Goal: Information Seeking & Learning: Check status

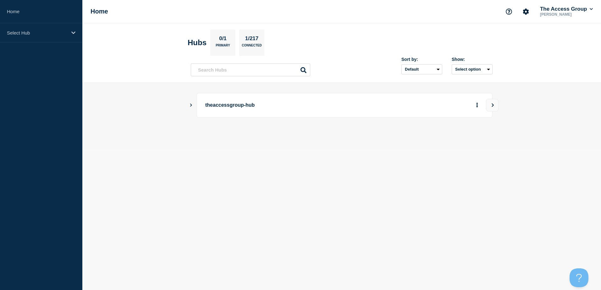
click at [223, 99] on div "theaccessgroup-hub" at bounding box center [344, 105] width 296 height 25
click at [494, 106] on icon "View" at bounding box center [492, 105] width 4 height 4
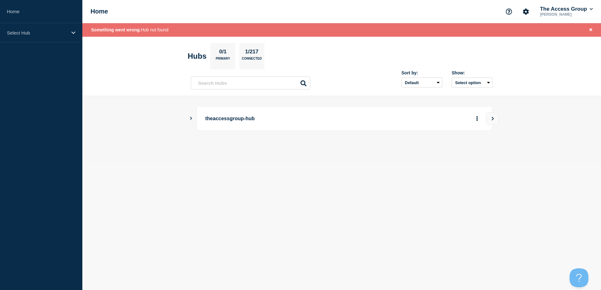
click at [214, 119] on p "theaccessgroup-hub" at bounding box center [292, 119] width 174 height 12
click at [41, 35] on p "Select Hub" at bounding box center [37, 32] width 60 height 5
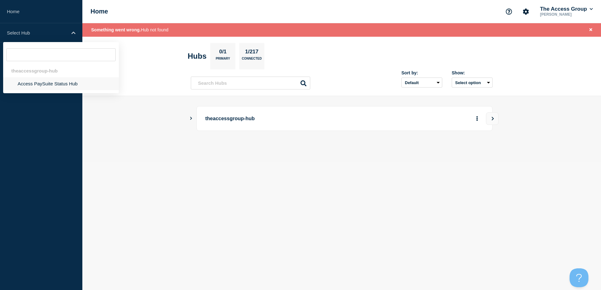
click at [37, 79] on li "Access PaySuite Status Hub" at bounding box center [61, 83] width 116 height 13
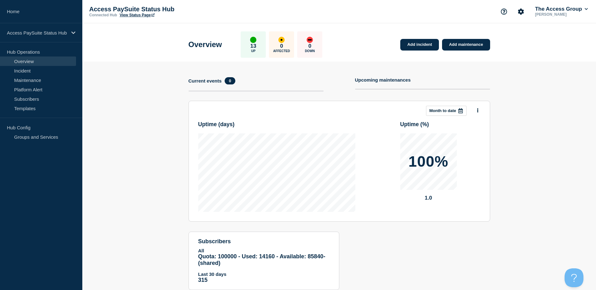
click at [136, 129] on section "Add incident Add maintenance Current events 0 Upcoming maintenances This month …" at bounding box center [339, 181] width 514 height 238
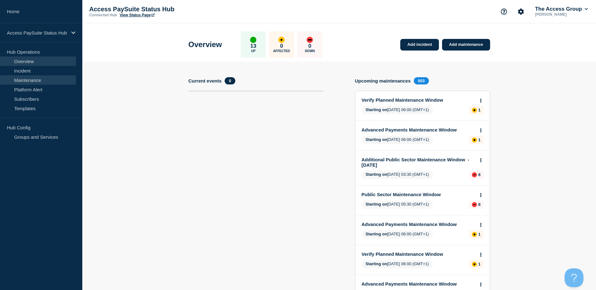
click at [53, 79] on link "Maintenance" at bounding box center [38, 79] width 76 height 9
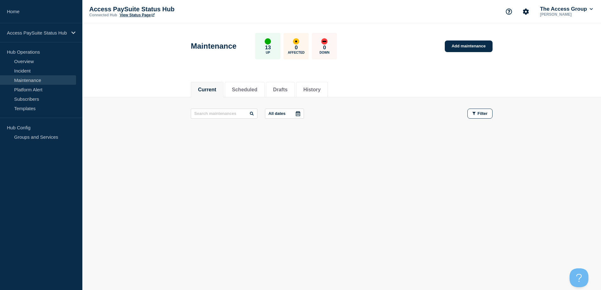
click at [280, 113] on p "All dates" at bounding box center [276, 113] width 17 height 5
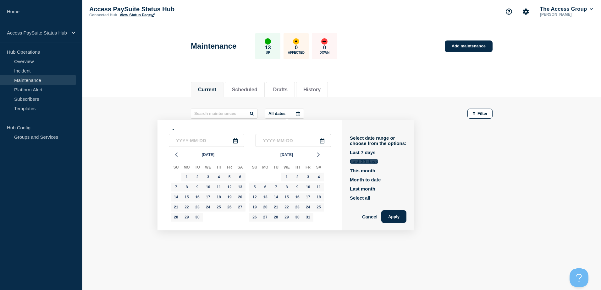
click at [362, 162] on button "Last 30 days" at bounding box center [364, 161] width 28 height 5
type input "[DATE]"
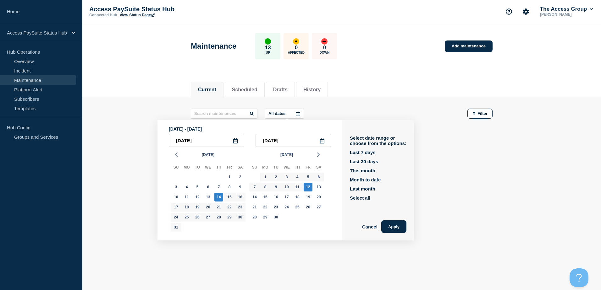
click at [396, 226] on button "Apply" at bounding box center [393, 227] width 25 height 13
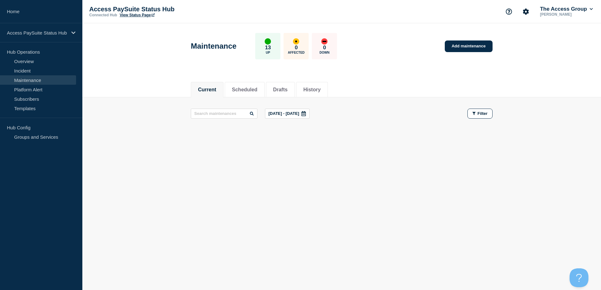
click at [136, 143] on footer at bounding box center [341, 137] width 518 height 15
click at [257, 87] on button "Scheduled" at bounding box center [244, 90] width 25 height 6
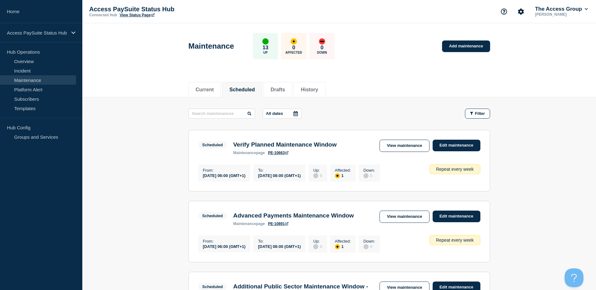
click at [325, 78] on div "Current Scheduled Drafts History" at bounding box center [340, 86] width 302 height 21
click at [325, 84] on li "History" at bounding box center [309, 89] width 32 height 15
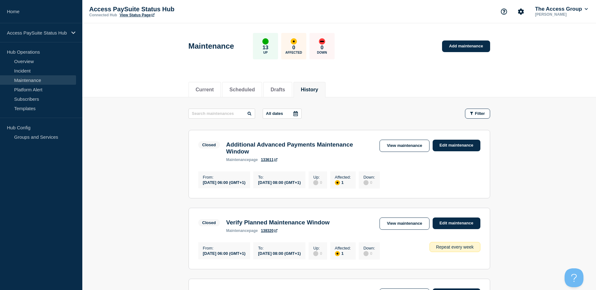
drag, startPoint x: 29, startPoint y: 107, endPoint x: 82, endPoint y: 118, distance: 54.4
click at [29, 107] on link "Templates" at bounding box center [38, 108] width 76 height 9
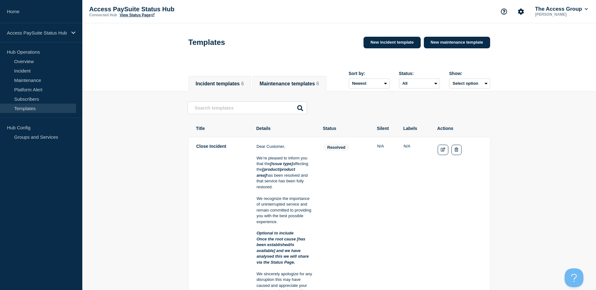
click at [302, 81] on button "Maintenance templates 6" at bounding box center [289, 84] width 59 height 6
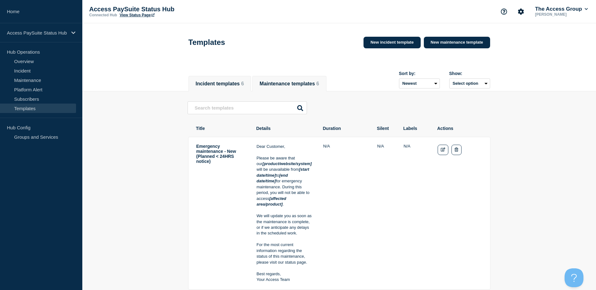
click at [203, 77] on li "Incident templates 6" at bounding box center [220, 83] width 63 height 15
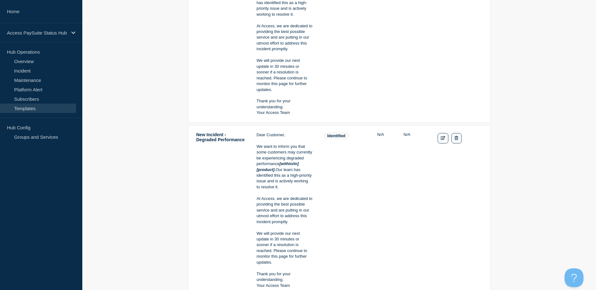
scroll to position [447, 0]
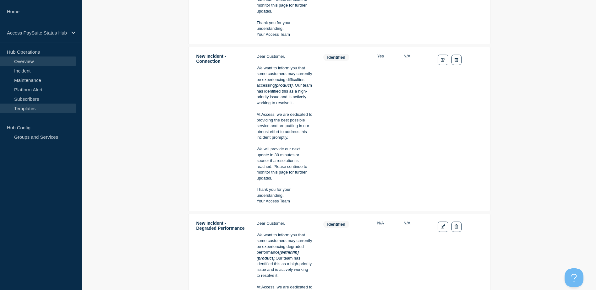
click at [26, 59] on link "Overview" at bounding box center [38, 61] width 76 height 9
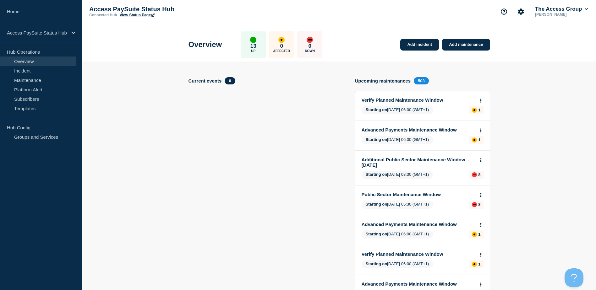
click at [28, 92] on link "Platform Alert" at bounding box center [38, 89] width 76 height 9
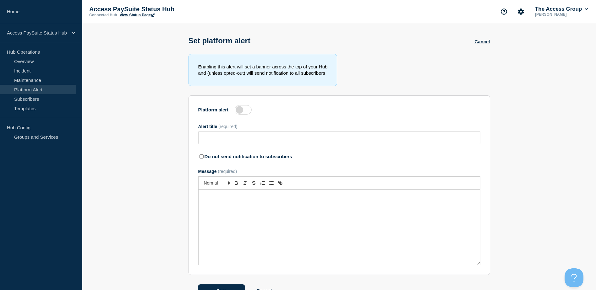
click at [26, 85] on link "Platform Alert" at bounding box center [38, 89] width 76 height 9
click at [25, 83] on link "Maintenance" at bounding box center [38, 79] width 76 height 9
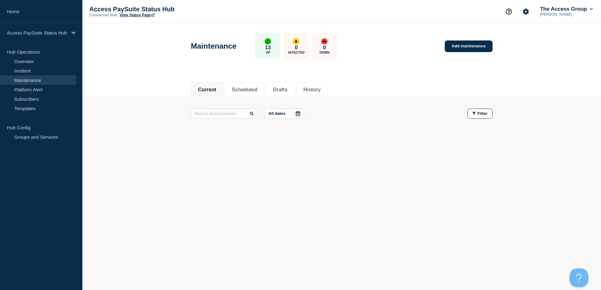
click at [278, 115] on p "All dates" at bounding box center [276, 113] width 17 height 5
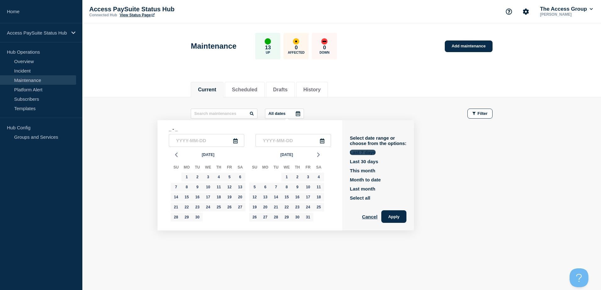
click at [368, 152] on button "Last 7 days" at bounding box center [363, 152] width 26 height 5
type input "[DATE]"
click at [394, 221] on button "Apply" at bounding box center [393, 216] width 25 height 13
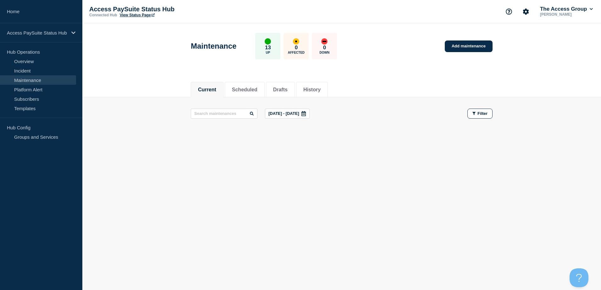
click at [290, 112] on p "[DATE] - [DATE]" at bounding box center [283, 113] width 31 height 5
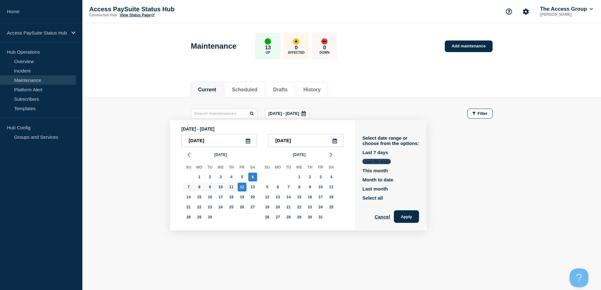
click at [369, 160] on button "Last 30 days" at bounding box center [376, 161] width 28 height 5
type input "[DATE]"
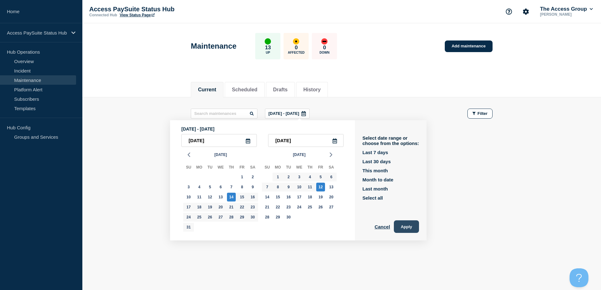
click at [407, 227] on button "Apply" at bounding box center [406, 227] width 25 height 13
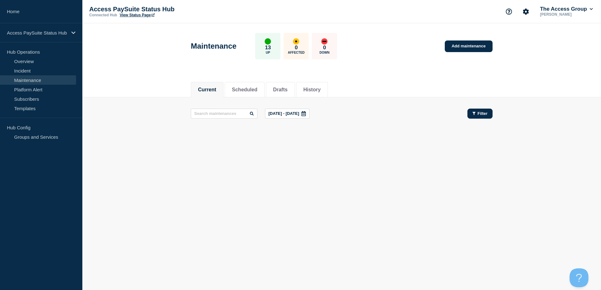
click at [478, 117] on button "Filter" at bounding box center [479, 114] width 25 height 10
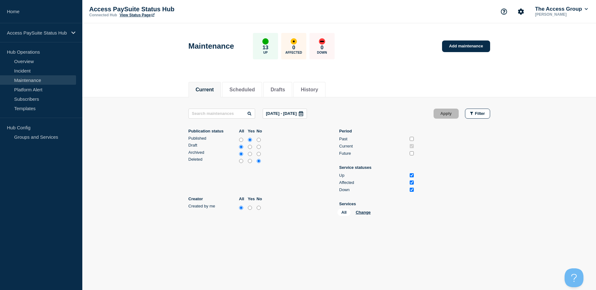
click at [158, 254] on div "Current Scheduled Drafts History Current Scheduled Drafts History [DATE] - [DAT…" at bounding box center [339, 179] width 514 height 207
click at [412, 140] on input "Past" at bounding box center [412, 139] width 4 height 4
checkbox input "true"
click at [450, 112] on button "Apply" at bounding box center [446, 114] width 25 height 10
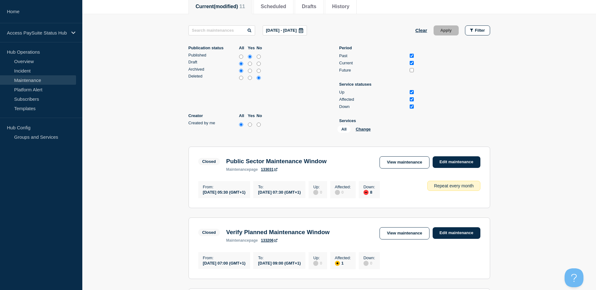
scroll to position [126, 0]
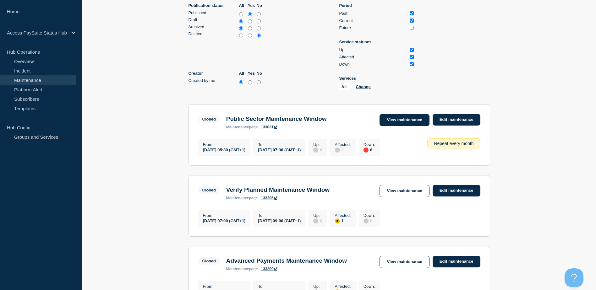
click at [392, 124] on link "View maintenance" at bounding box center [405, 120] width 50 height 12
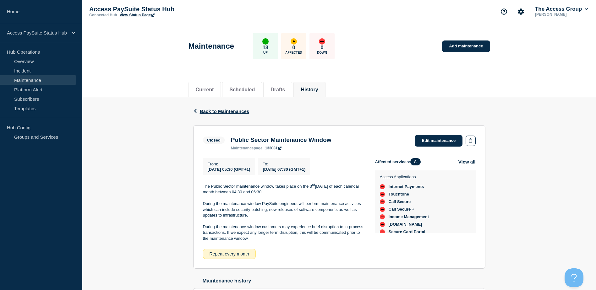
click at [154, 176] on div "Back Back to Maintenances Closed Public Sector Maintenance Window From [DATE] 0…" at bounding box center [339, 218] width 514 height 242
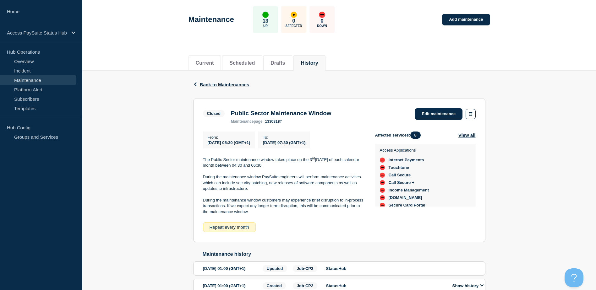
scroll to position [71, 0]
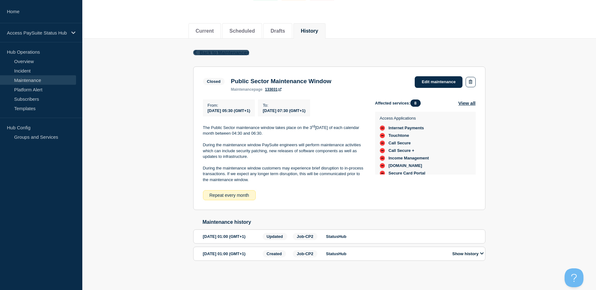
click at [198, 50] on icon "button" at bounding box center [195, 52] width 5 height 4
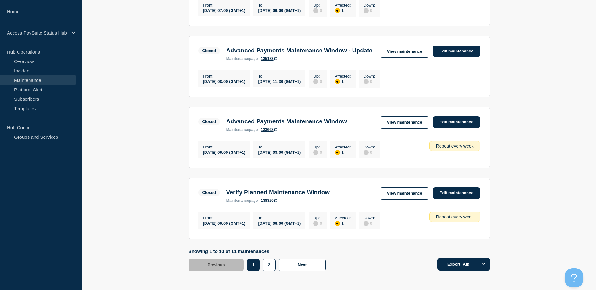
scroll to position [759, 0]
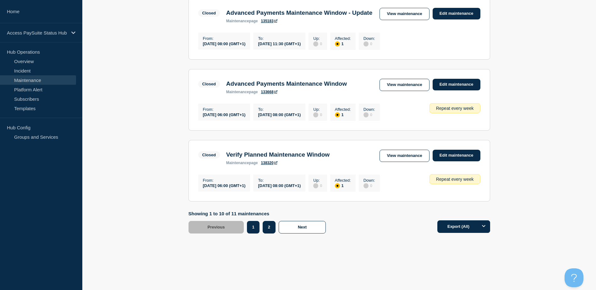
click at [271, 229] on button "2" at bounding box center [269, 227] width 13 height 13
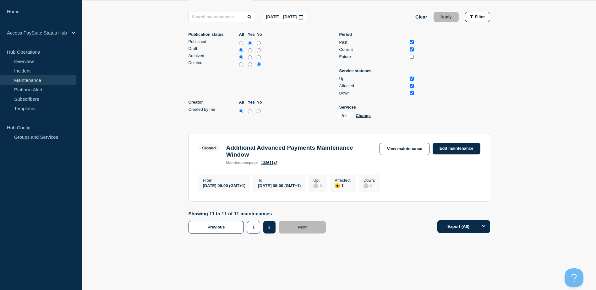
scroll to position [101, 0]
click at [249, 226] on button "1" at bounding box center [253, 227] width 13 height 13
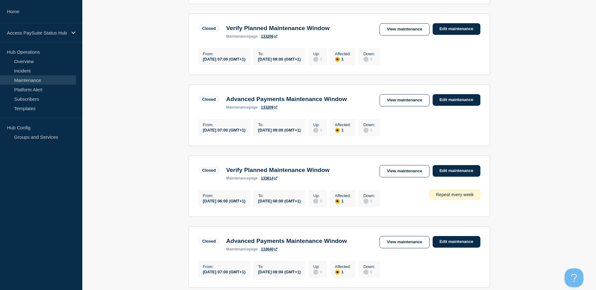
scroll to position [289, 0]
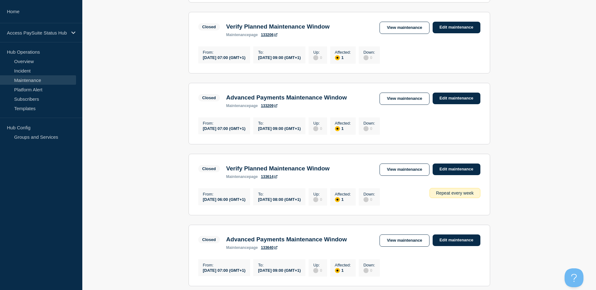
click at [265, 179] on link "133614" at bounding box center [269, 177] width 16 height 4
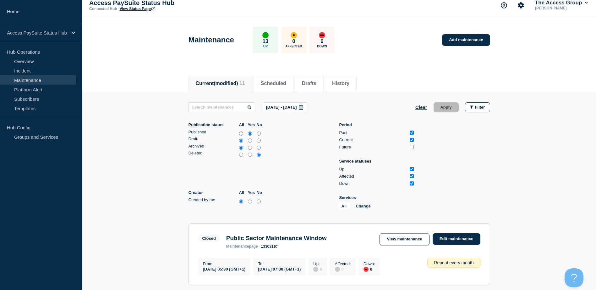
scroll to position [132, 0]
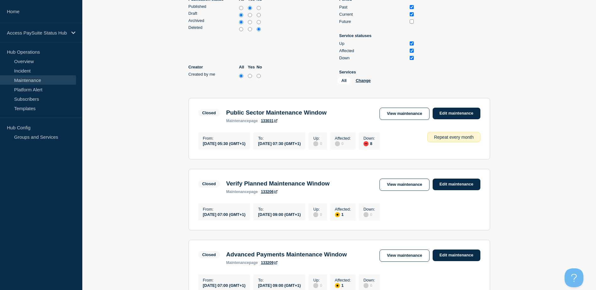
click at [262, 123] on link "133031" at bounding box center [269, 121] width 16 height 4
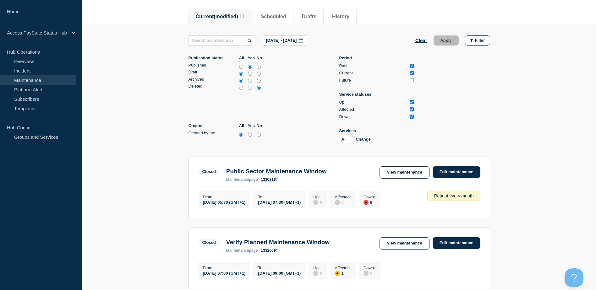
scroll to position [0, 0]
